Goal: Task Accomplishment & Management: Complete application form

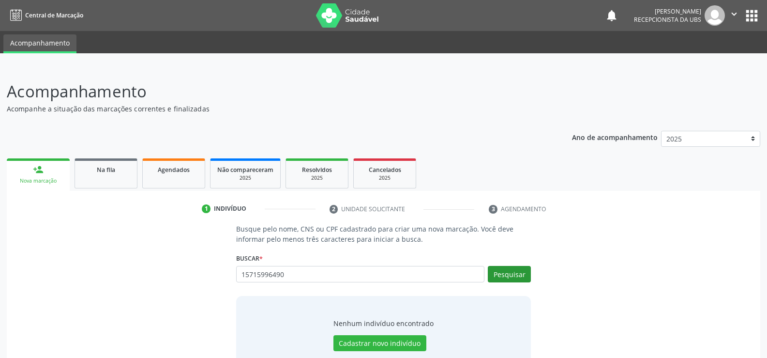
type input "15715996490"
click at [517, 268] on button "Pesquisar" at bounding box center [509, 274] width 43 height 16
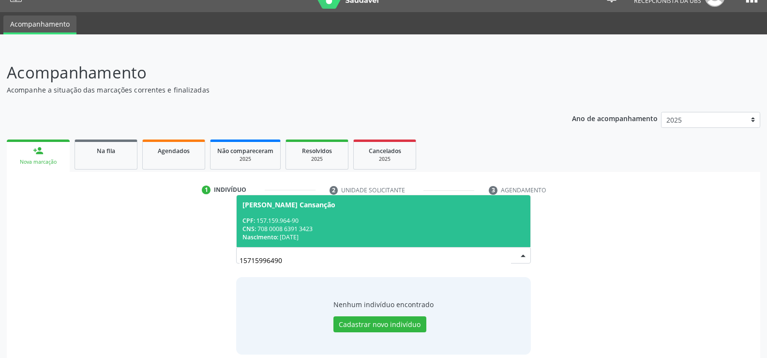
scroll to position [29, 0]
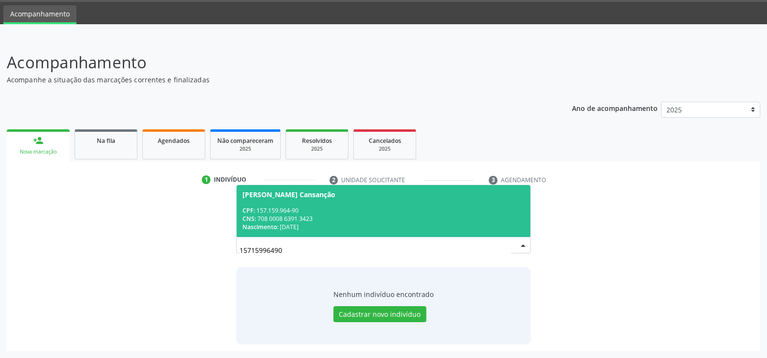
click at [392, 217] on div "CNS: 708 0008 6391 3423" at bounding box center [383, 218] width 282 height 8
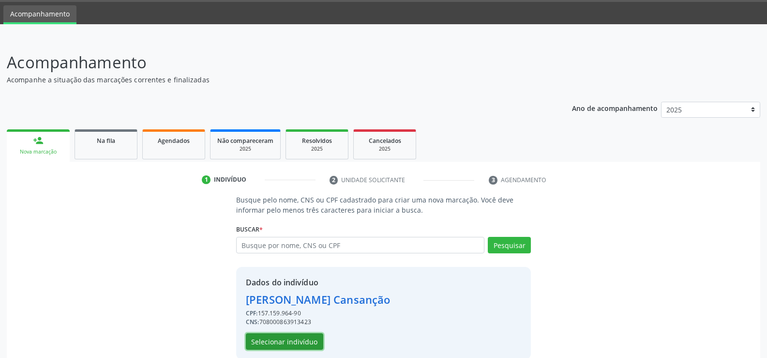
click at [287, 341] on button "Selecionar indivíduo" at bounding box center [284, 341] width 77 height 16
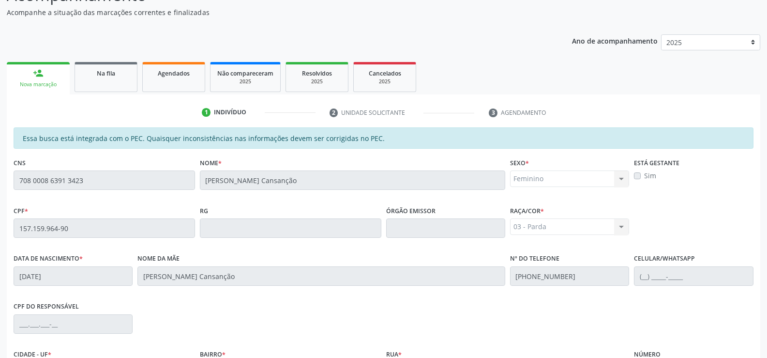
scroll to position [209, 0]
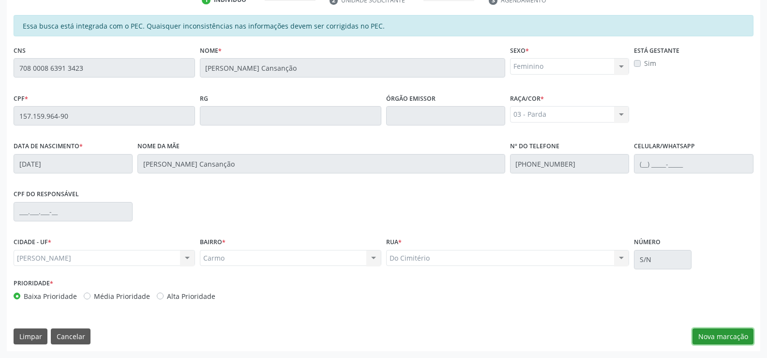
click at [716, 338] on button "Nova marcação" at bounding box center [723, 336] width 61 height 16
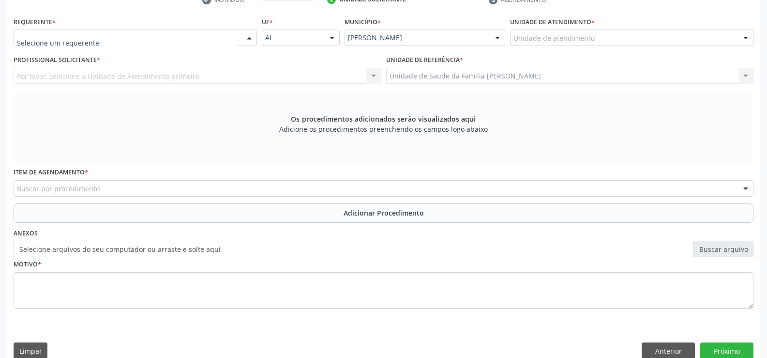
click at [247, 35] on div at bounding box center [249, 38] width 15 height 16
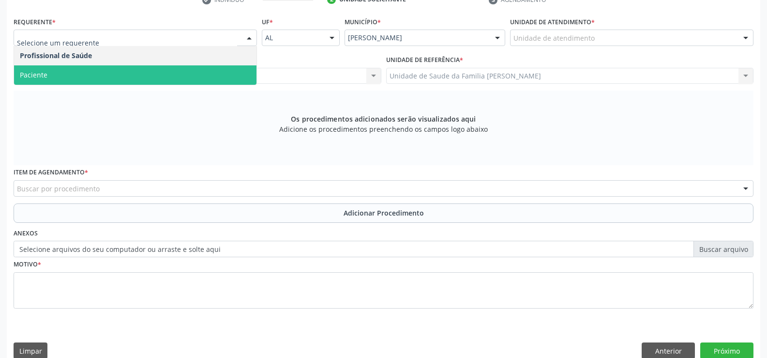
click at [233, 74] on span "Paciente" at bounding box center [135, 74] width 242 height 19
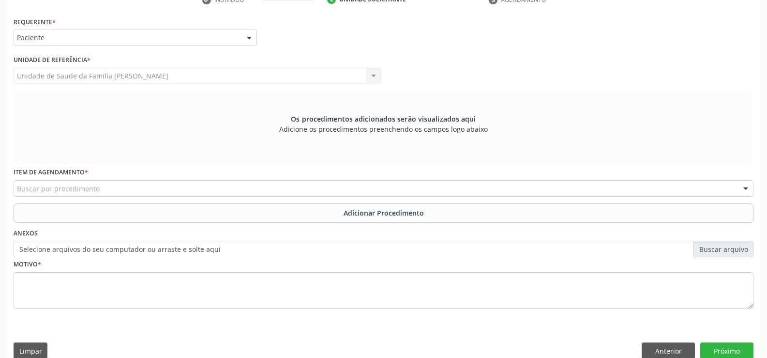
click at [246, 184] on div "Buscar por procedimento" at bounding box center [384, 188] width 740 height 16
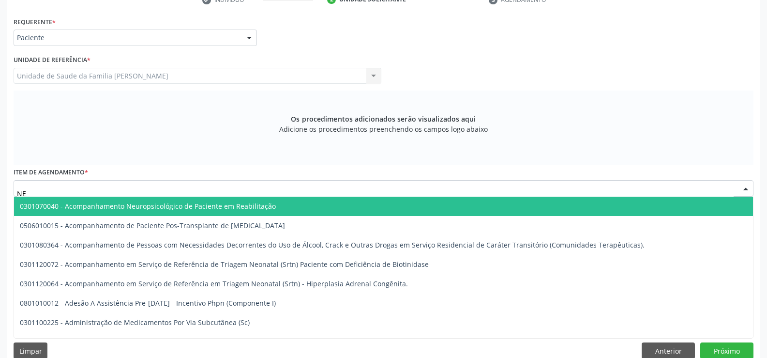
type input "N"
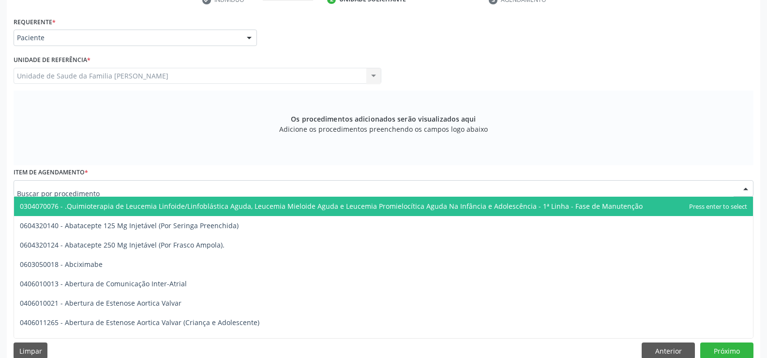
click at [263, 185] on div at bounding box center [384, 188] width 740 height 16
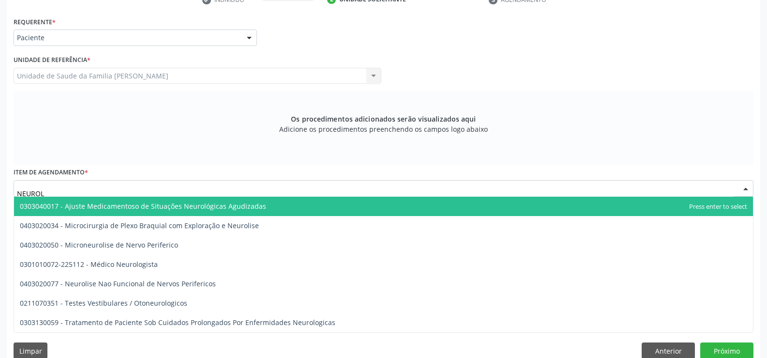
type input "NEUROLO"
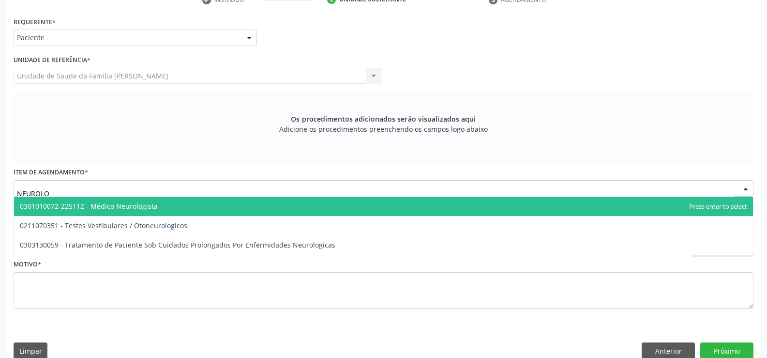
click at [239, 210] on span "0301010072-225112 - Médico Neurologista" at bounding box center [383, 205] width 739 height 19
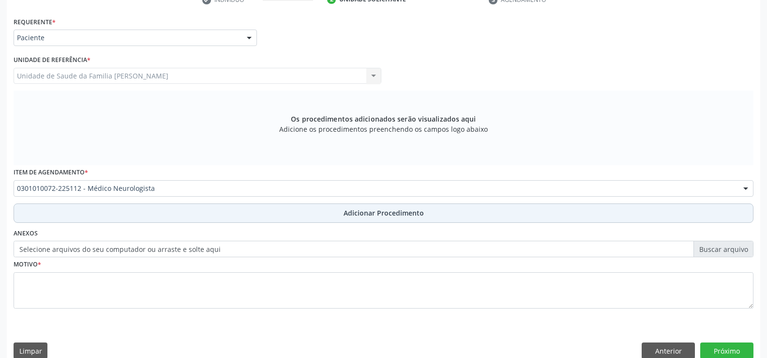
click at [362, 216] on span "Adicionar Procedimento" at bounding box center [384, 213] width 80 height 10
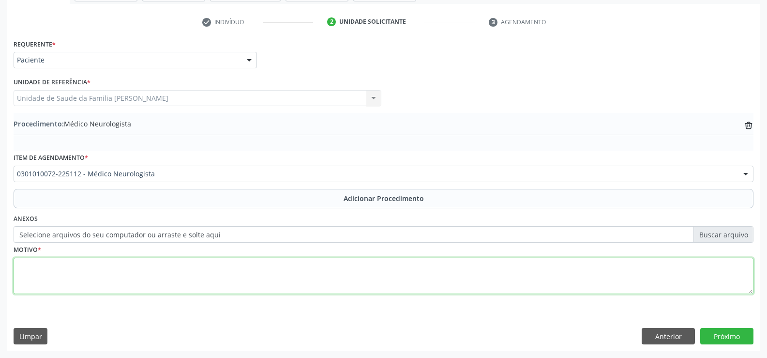
click at [342, 278] on textarea at bounding box center [384, 275] width 740 height 37
type textarea "EPILEPSIA"
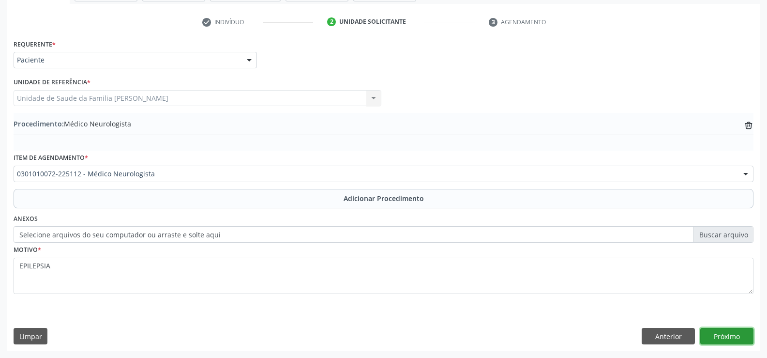
click at [716, 333] on button "Próximo" at bounding box center [726, 336] width 53 height 16
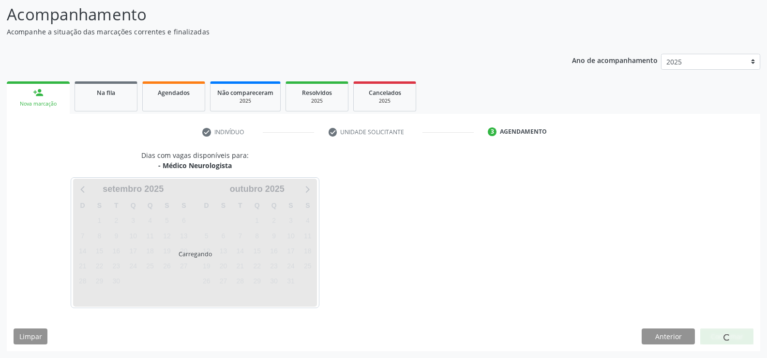
scroll to position [105, 0]
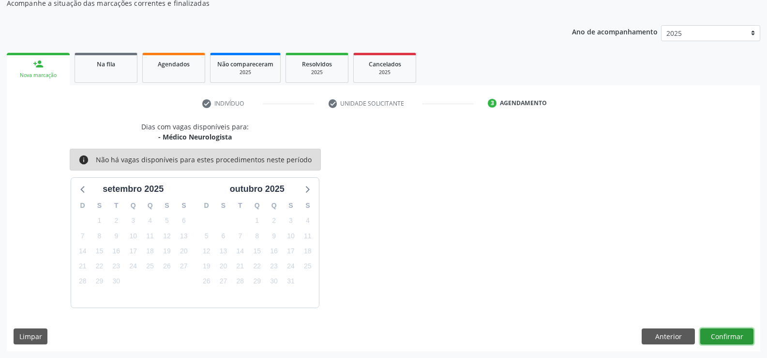
click at [716, 333] on button "Confirmar" at bounding box center [726, 336] width 53 height 16
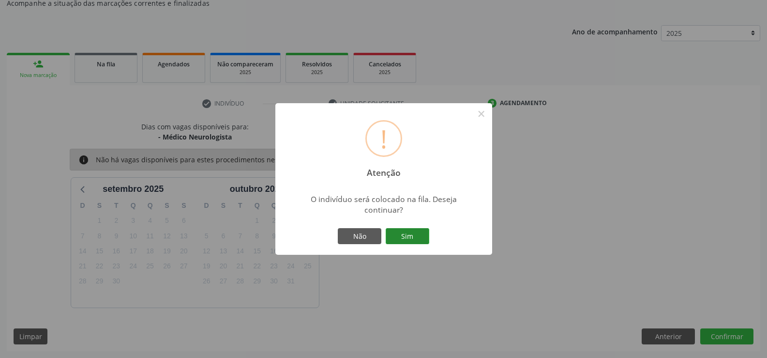
click at [415, 236] on button "Sim" at bounding box center [408, 236] width 44 height 16
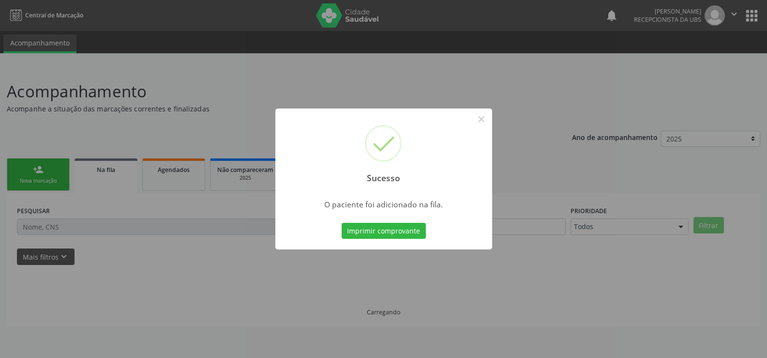
scroll to position [0, 0]
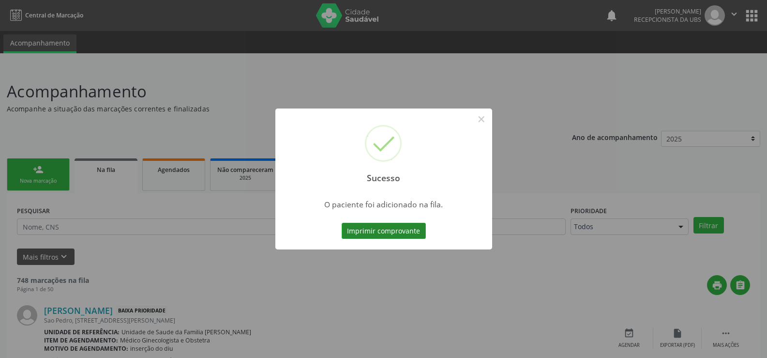
click at [402, 229] on button "Imprimir comprovante" at bounding box center [384, 231] width 84 height 16
